Goal: Task Accomplishment & Management: Use online tool/utility

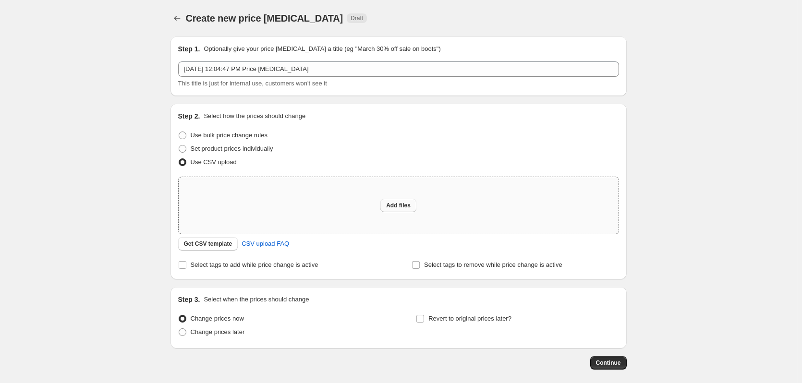
click at [404, 202] on span "Add files" at bounding box center [398, 206] width 24 height 8
type input "C:\fakepath\price editor csv_template_user_30121.csv"
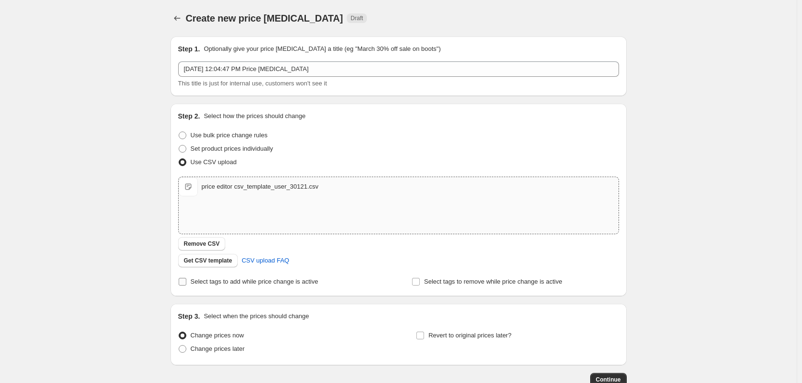
scroll to position [62, 0]
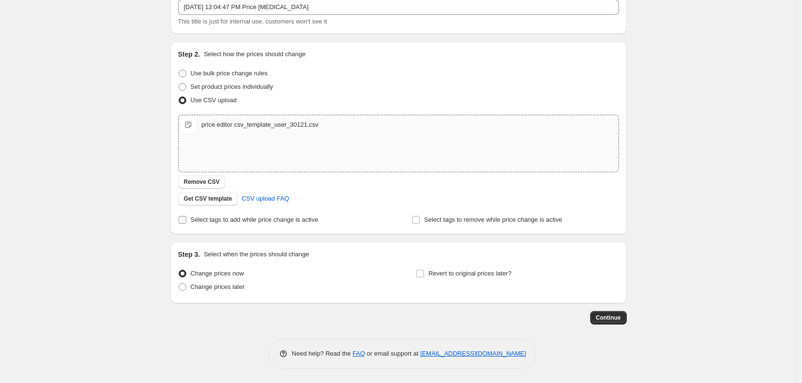
click at [184, 221] on input "Select tags to add while price change is active" at bounding box center [183, 220] width 8 height 8
checkbox input "true"
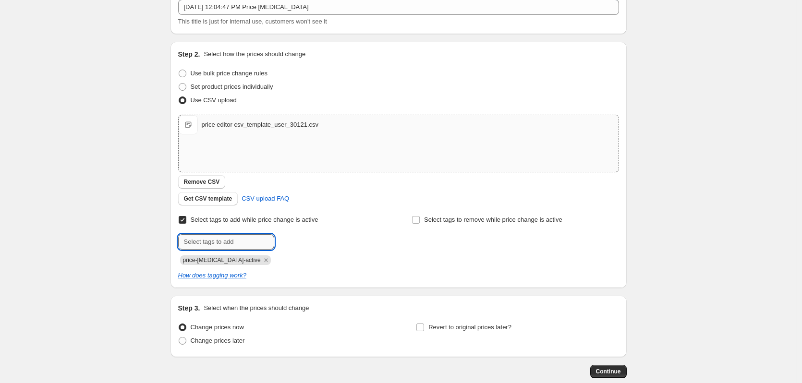
click at [216, 243] on input "text" at bounding box center [226, 241] width 96 height 15
type input "DEALS"
click at [309, 239] on span "DEALS" at bounding box center [305, 241] width 20 height 7
click at [222, 243] on input "text" at bounding box center [226, 241] width 96 height 15
type input "SALES"
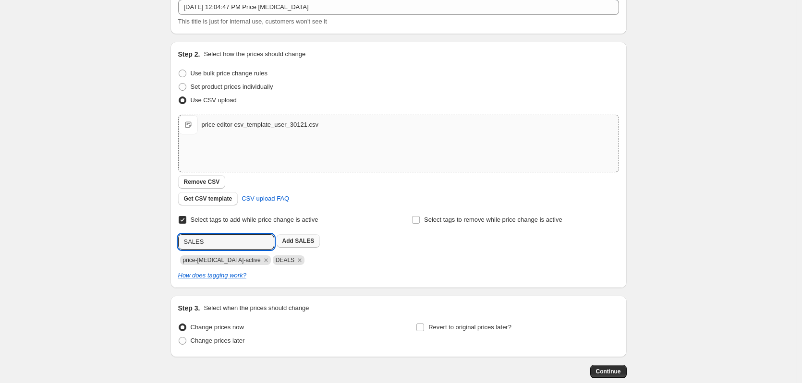
click at [288, 242] on b "Add" at bounding box center [287, 241] width 11 height 7
click at [244, 244] on input "text" at bounding box center [226, 241] width 96 height 15
type input "SIGNUP"
click at [297, 242] on span "Add SIGNUP" at bounding box center [299, 241] width 35 height 8
click at [250, 243] on input "text" at bounding box center [226, 241] width 96 height 15
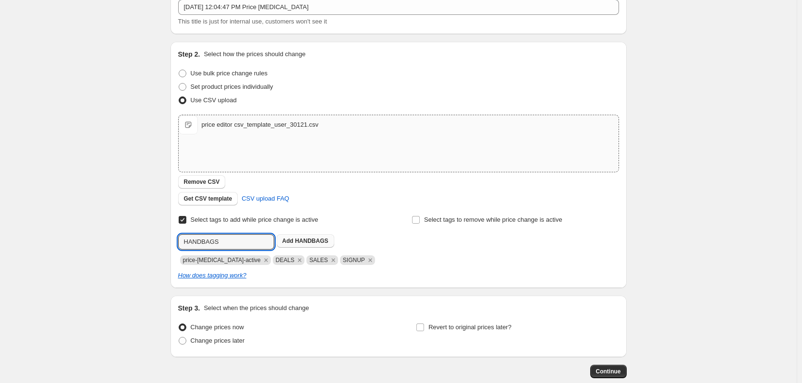
type input "HANDBAGS"
click at [298, 241] on span "HANDBAGS" at bounding box center [311, 241] width 33 height 7
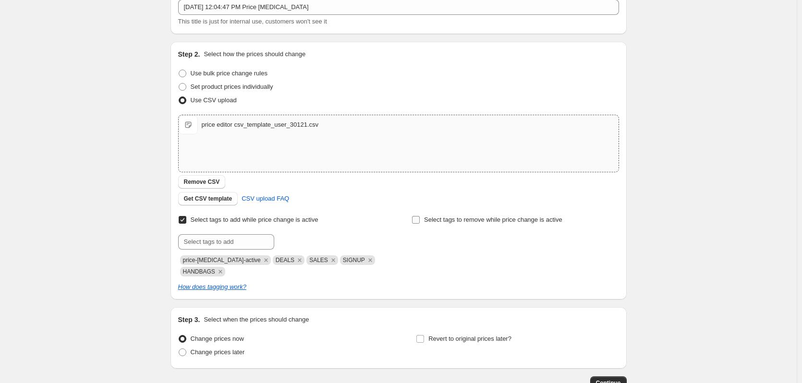
click at [415, 218] on input "Select tags to remove while price change is active" at bounding box center [416, 220] width 8 height 8
checkbox input "true"
click at [446, 244] on input "text" at bounding box center [459, 241] width 96 height 15
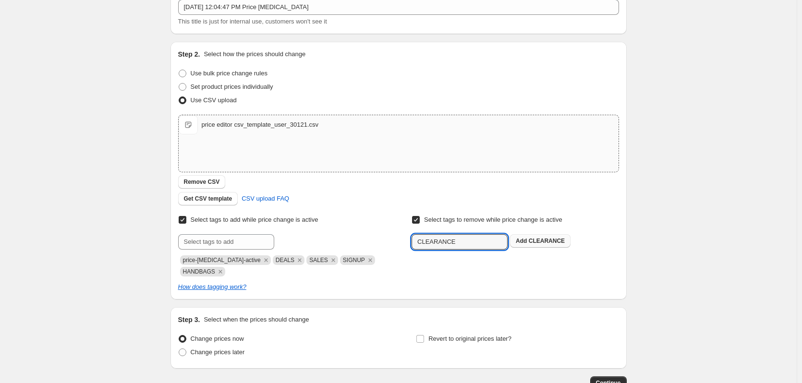
type input "CLEARANCE"
drag, startPoint x: 557, startPoint y: 236, endPoint x: 531, endPoint y: 244, distance: 26.7
click at [555, 236] on button "Add CLEARANCE" at bounding box center [540, 240] width 61 height 13
click at [452, 244] on input "text" at bounding box center [459, 241] width 96 height 15
paste input "CLEARANCE"
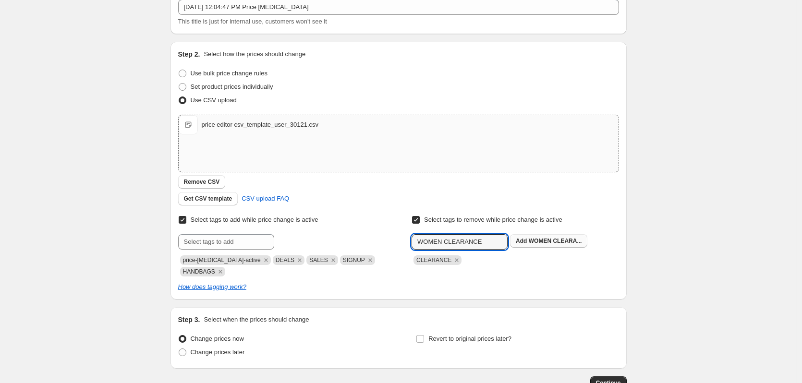
type input "WOMEN CLEARANCE"
click at [540, 236] on button "Add WOMEN CLEARA..." at bounding box center [548, 240] width 77 height 13
click at [472, 240] on input "text" at bounding box center [459, 241] width 96 height 15
type input "BAGS 30"
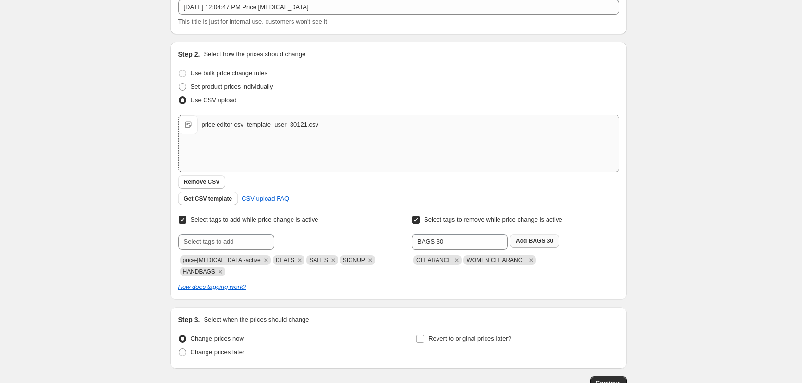
click at [550, 242] on span "BAGS 30" at bounding box center [541, 241] width 24 height 7
click at [182, 353] on span at bounding box center [183, 353] width 8 height 8
click at [179, 349] on input "Change prices later" at bounding box center [179, 349] width 0 height 0
radio input "true"
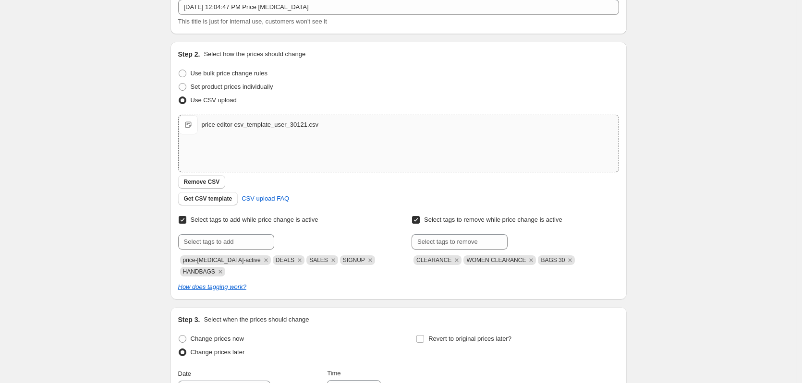
scroll to position [206, 0]
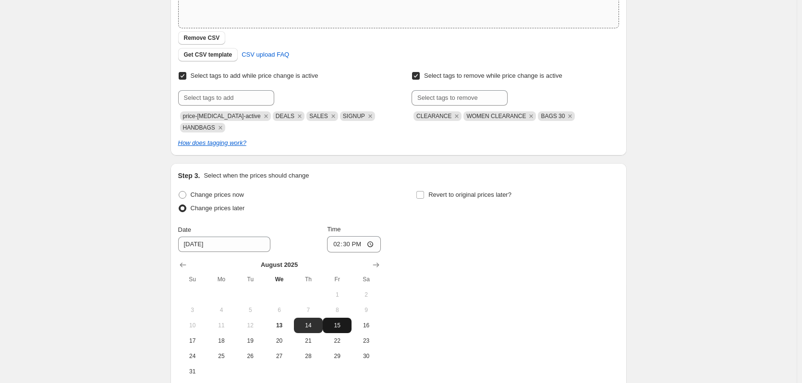
click at [335, 323] on span "15" at bounding box center [337, 326] width 21 height 8
type input "8/15/2025"
click at [345, 243] on input "14:30" at bounding box center [354, 244] width 54 height 16
click at [359, 243] on input "14:30" at bounding box center [354, 244] width 54 height 16
click at [375, 244] on input "14:30" at bounding box center [354, 244] width 54 height 16
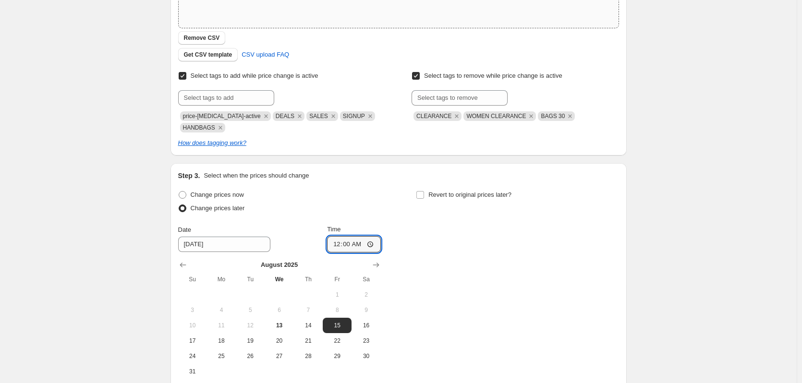
type input "00:00"
click at [447, 274] on div "Change prices now Change prices later Date 8/15/2025 Time 00:00 August 2025 Su …" at bounding box center [398, 283] width 441 height 191
click at [342, 246] on input "00:00" at bounding box center [354, 244] width 54 height 16
click at [338, 244] on input "00:00" at bounding box center [354, 244] width 54 height 16
click at [371, 245] on input "00:00" at bounding box center [354, 244] width 54 height 16
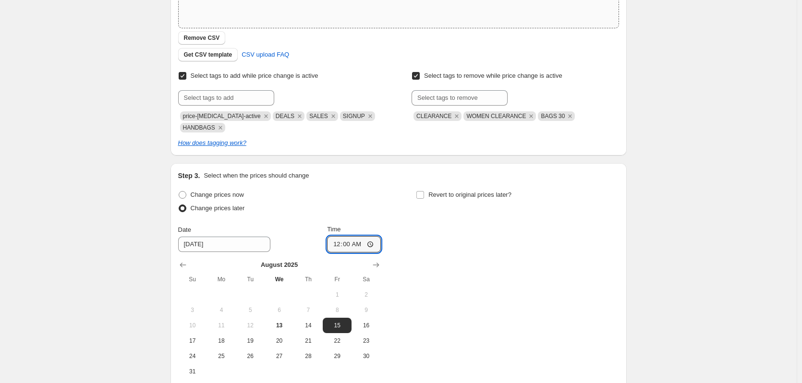
click at [439, 232] on div "Change prices now Change prices later Date 8/15/2025 Time 00:00 August 2025 Su …" at bounding box center [398, 283] width 441 height 191
click at [312, 322] on span "14" at bounding box center [308, 326] width 21 height 8
type input "8/14/2025"
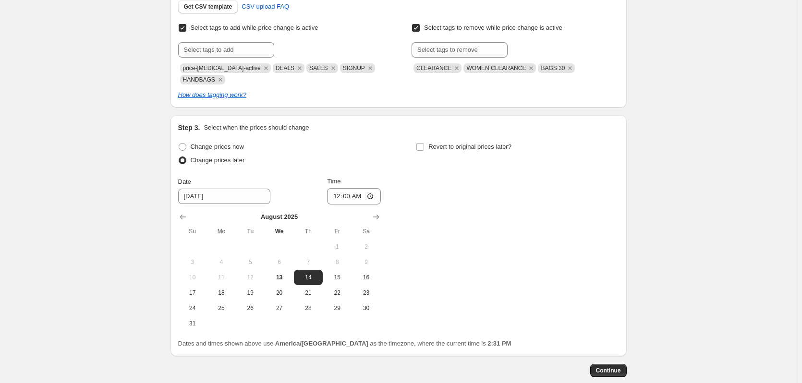
scroll to position [302, 0]
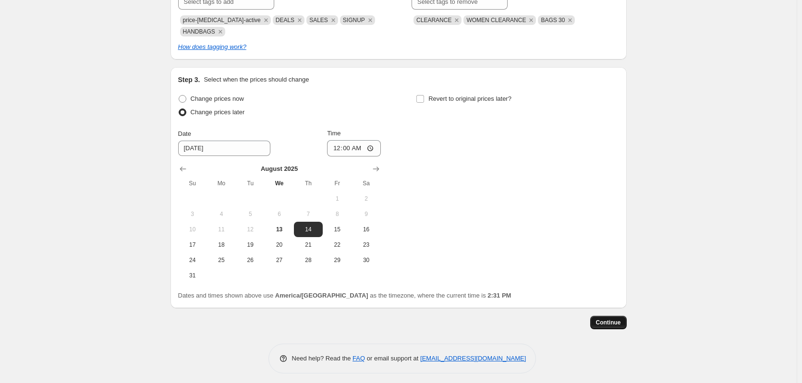
click at [615, 322] on span "Continue" at bounding box center [608, 323] width 25 height 8
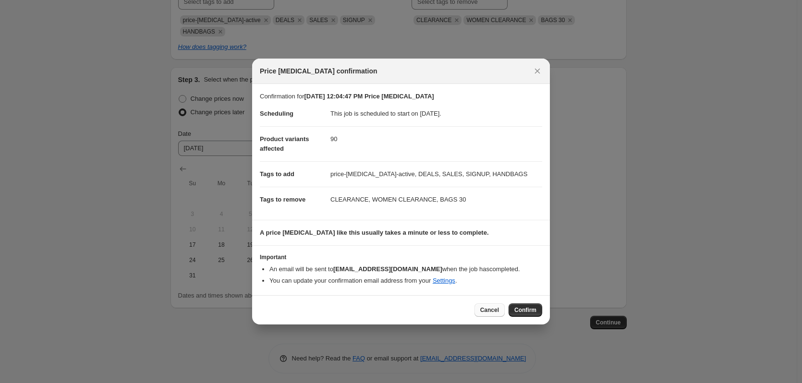
click at [499, 310] on button "Cancel" at bounding box center [489, 309] width 30 height 13
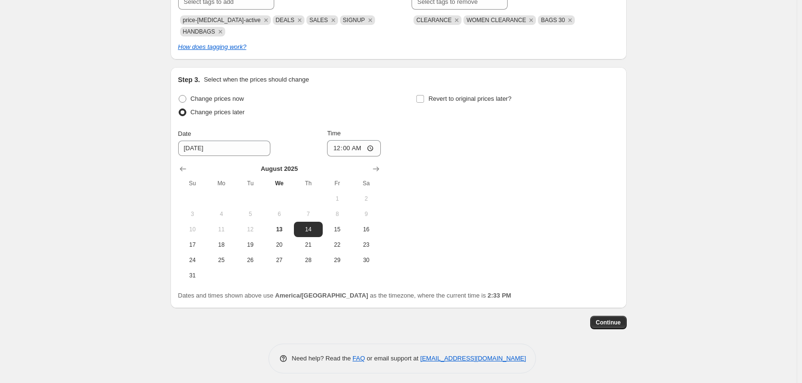
scroll to position [206, 0]
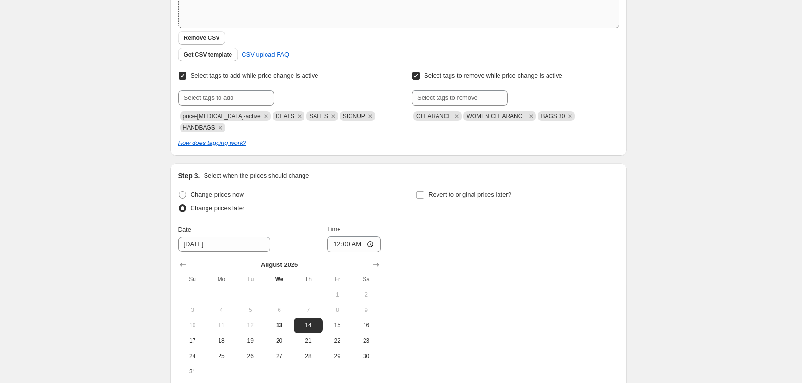
click at [559, 116] on span "BAGS 30" at bounding box center [553, 116] width 24 height 7
drag, startPoint x: 566, startPoint y: 116, endPoint x: 543, endPoint y: 112, distance: 23.3
click at [543, 113] on span "BAGS 30" at bounding box center [553, 116] width 24 height 7
copy span "BAGS 30"
click at [574, 115] on icon "Remove BAGS 30" at bounding box center [570, 116] width 9 height 9
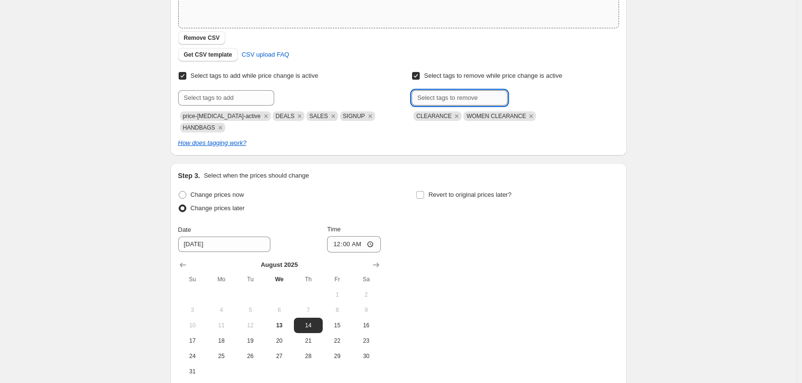
click at [462, 97] on input "text" at bounding box center [459, 97] width 96 height 15
paste input "BAGS 30"
click at [440, 97] on input "BAGS 30" at bounding box center [459, 97] width 96 height 15
type input "BAGS30"
click at [546, 96] on span "BAGS30" at bounding box center [540, 97] width 23 height 7
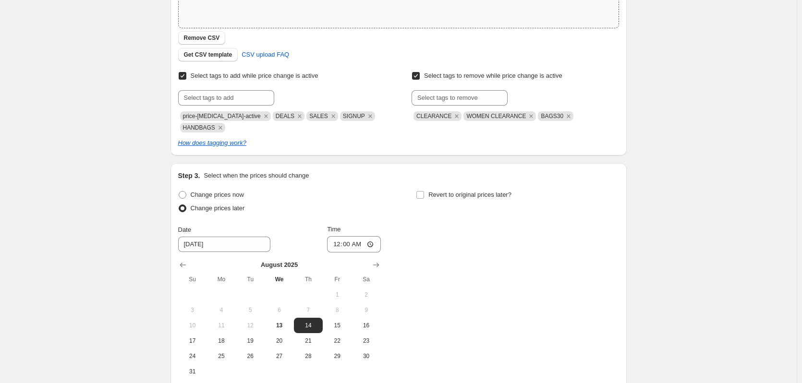
scroll to position [307, 0]
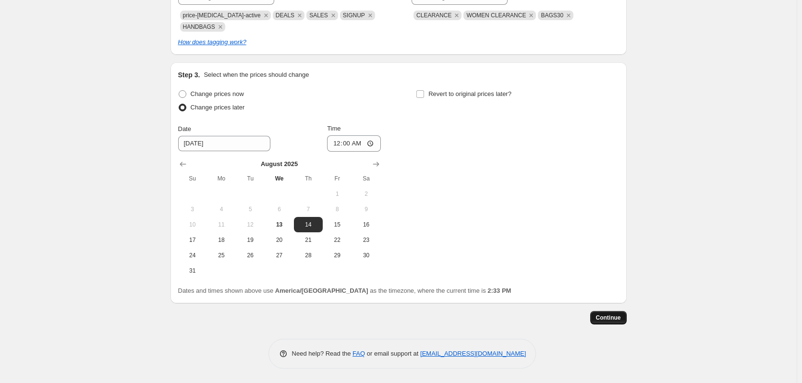
click at [613, 315] on span "Continue" at bounding box center [608, 318] width 25 height 8
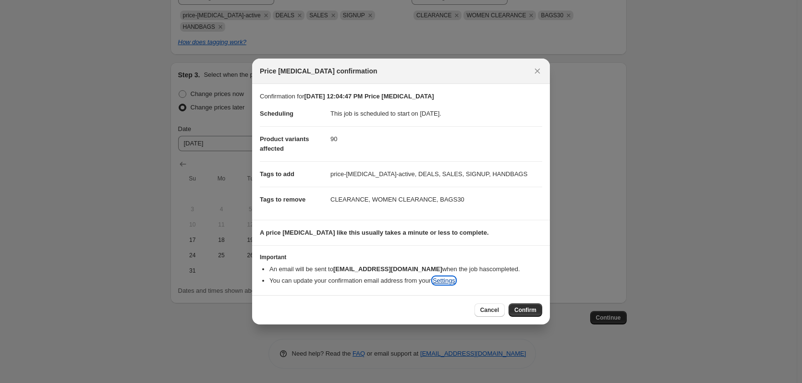
click at [453, 282] on link "Settings" at bounding box center [444, 280] width 23 height 7
click at [528, 308] on span "Confirm" at bounding box center [525, 310] width 22 height 8
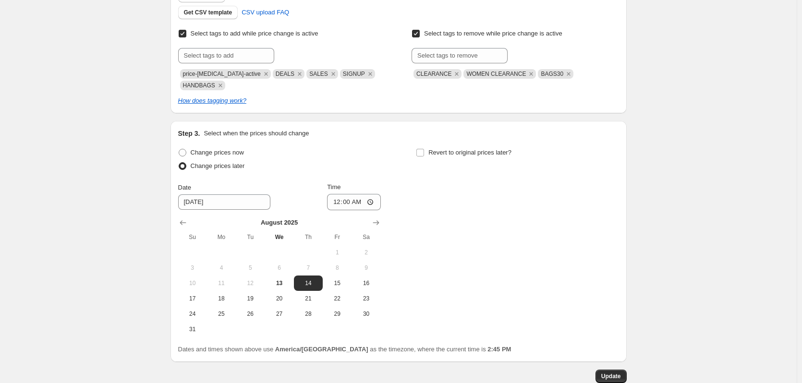
scroll to position [365, 0]
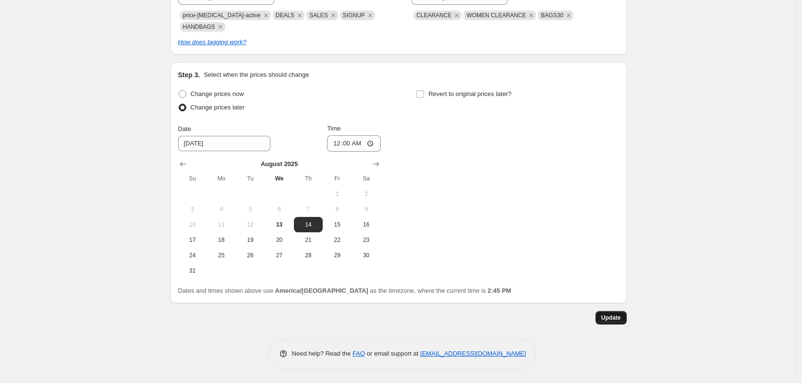
click at [613, 321] on span "Update" at bounding box center [611, 318] width 20 height 8
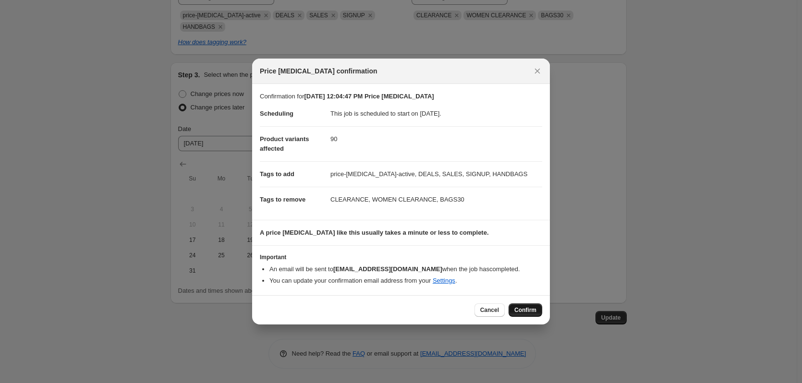
click at [530, 306] on span "Confirm" at bounding box center [525, 310] width 22 height 8
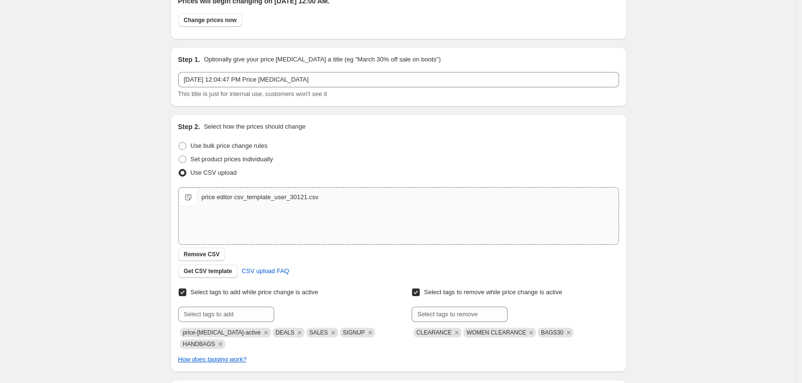
scroll to position [0, 0]
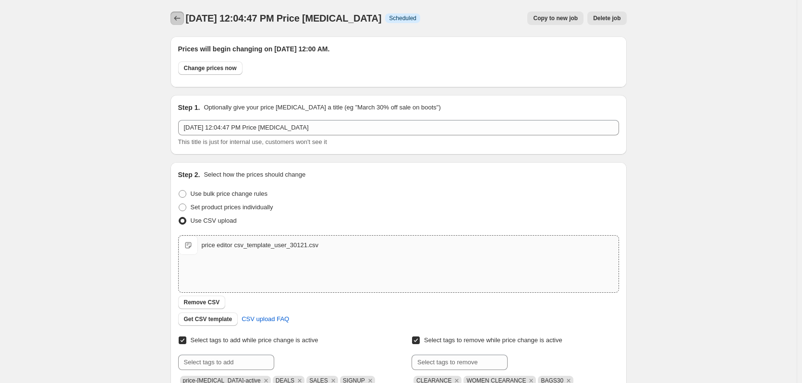
click at [180, 20] on icon "Price change jobs" at bounding box center [177, 18] width 10 height 10
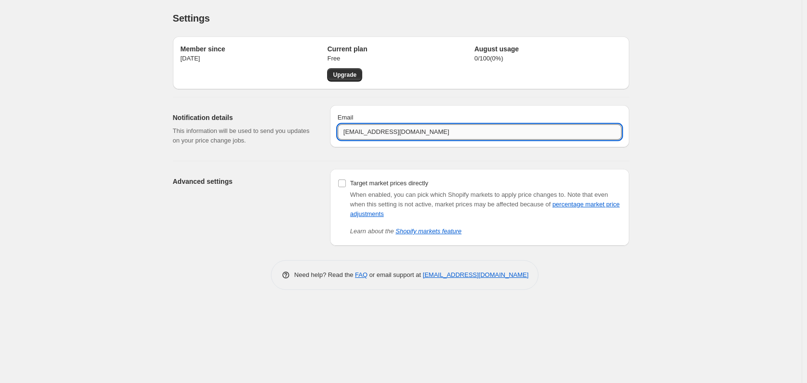
click at [418, 134] on input "[EMAIL_ADDRESS][DOMAIN_NAME]" at bounding box center [480, 131] width 284 height 15
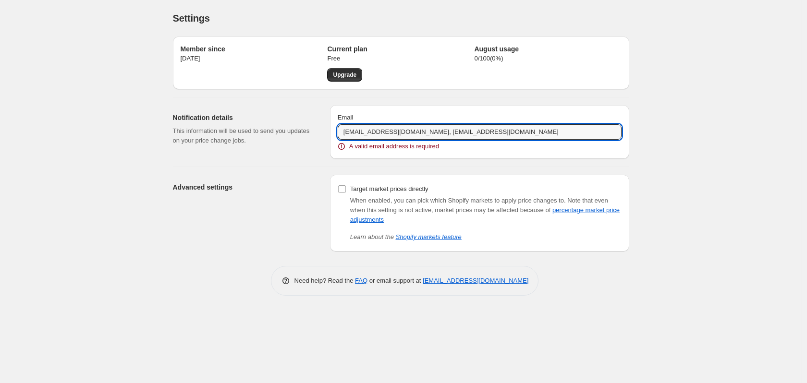
drag, startPoint x: 407, startPoint y: 134, endPoint x: 321, endPoint y: 132, distance: 86.0
click at [321, 132] on div "Notification details This information will be used to send you updates on your …" at bounding box center [397, 127] width 464 height 61
type input "[EMAIL_ADDRESS][DOMAIN_NAME]"
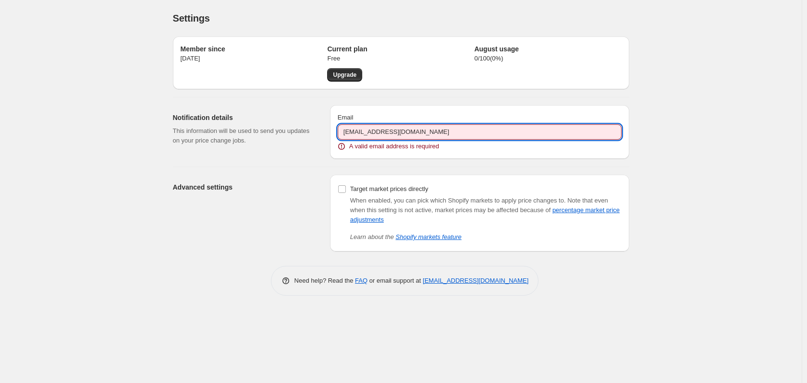
click at [452, 22] on div "Settings" at bounding box center [401, 18] width 456 height 13
click at [437, 134] on input "[EMAIL_ADDRESS][DOMAIN_NAME]" at bounding box center [480, 131] width 284 height 15
click at [454, 149] on div "A valid email address is required" at bounding box center [480, 147] width 284 height 10
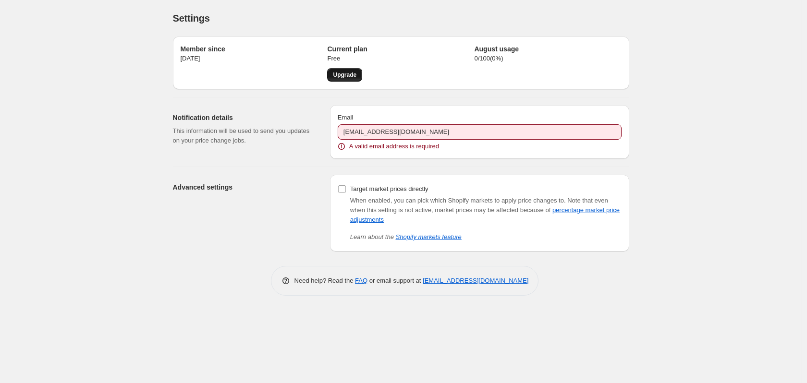
click at [341, 76] on span "Upgrade" at bounding box center [345, 75] width 24 height 8
